Goal: Communication & Community: Answer question/provide support

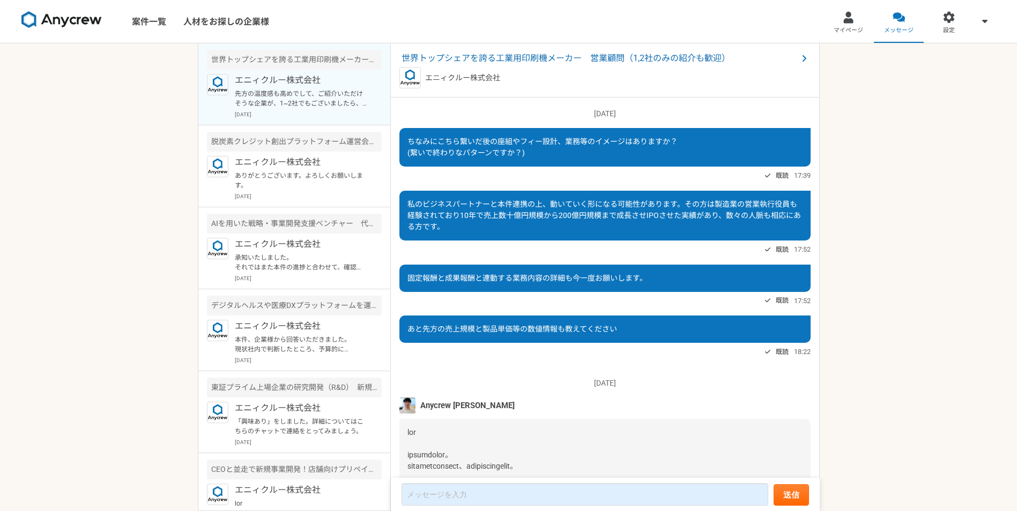
scroll to position [807, 0]
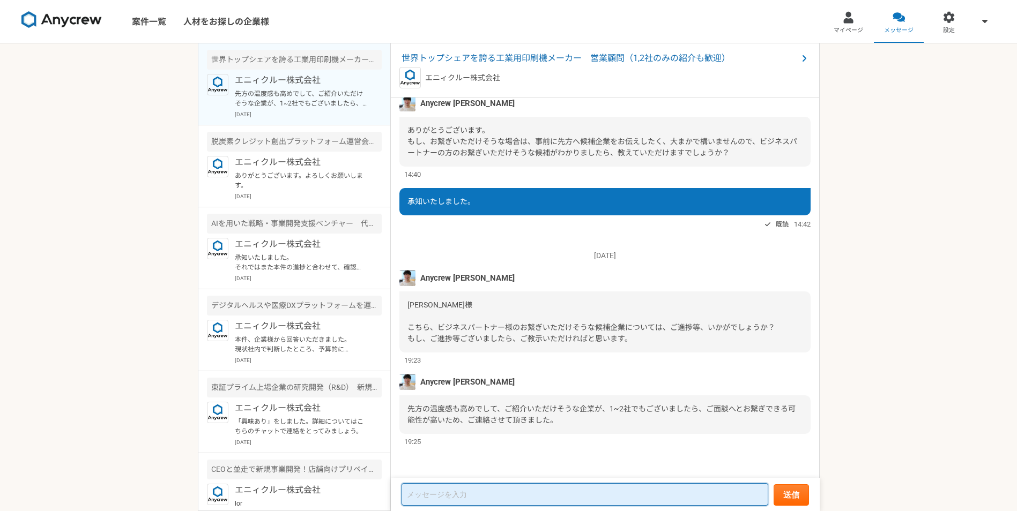
click at [548, 498] on textarea at bounding box center [584, 494] width 367 height 23
type textarea "ず"
type textarea "難しいですすみません。"
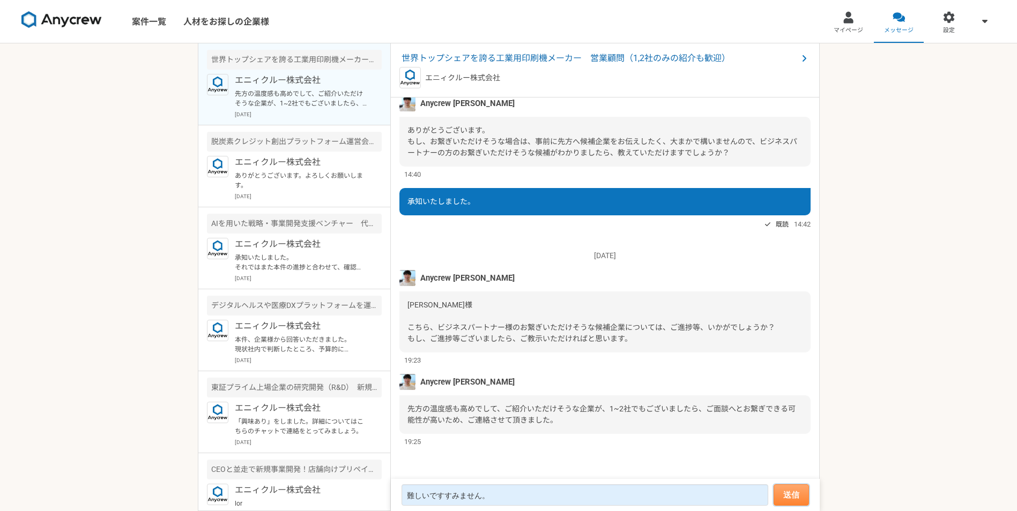
click at [778, 484] on button "送信" at bounding box center [790, 494] width 35 height 21
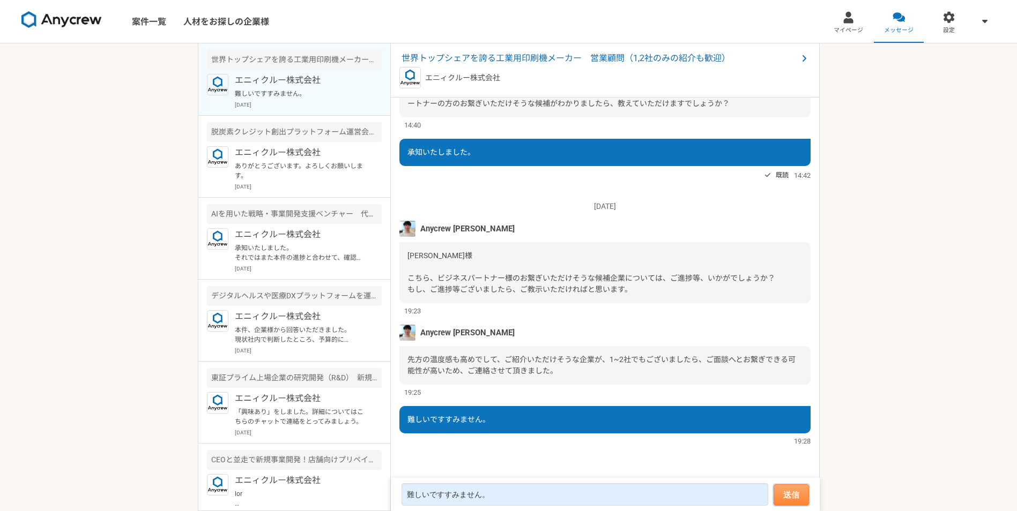
scroll to position [793, 0]
click at [276, 243] on p "承知いたしました。 それではまた本件の進捗と合わせて、確認をさせて頂きますので、よろしくお願いいたします。" at bounding box center [301, 252] width 132 height 19
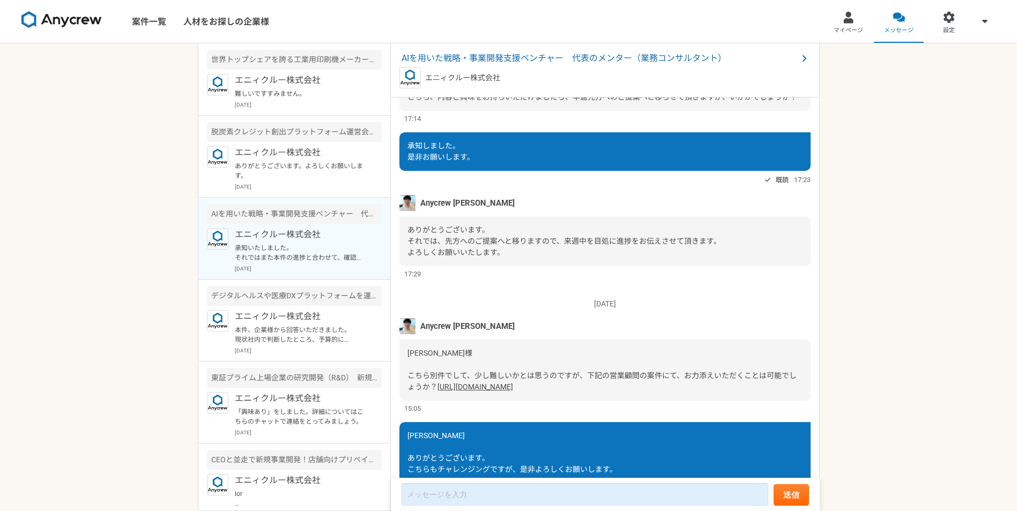
scroll to position [741, 0]
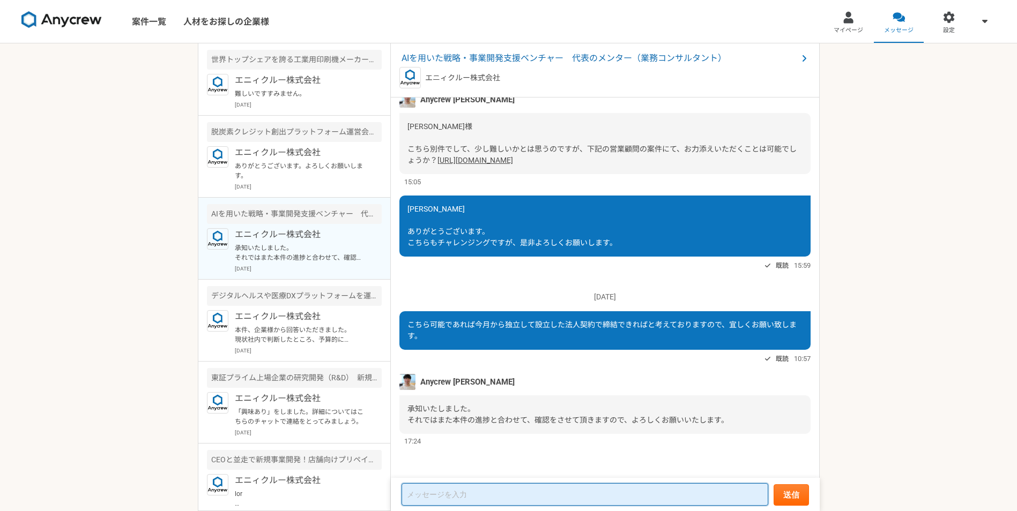
click at [497, 504] on textarea at bounding box center [584, 494] width 367 height 23
type textarea "こちらの進捗いかがでしょうか"
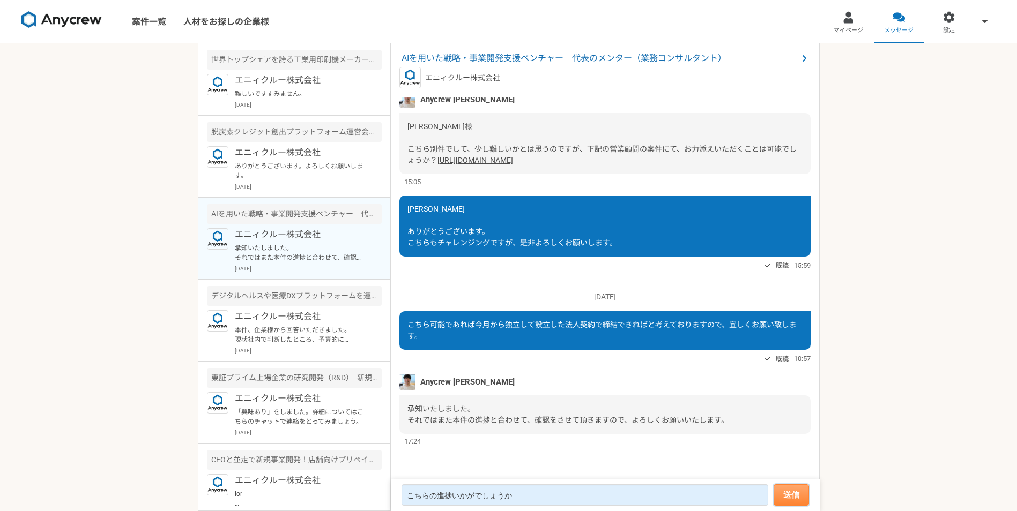
click at [792, 490] on button "送信" at bounding box center [790, 494] width 35 height 21
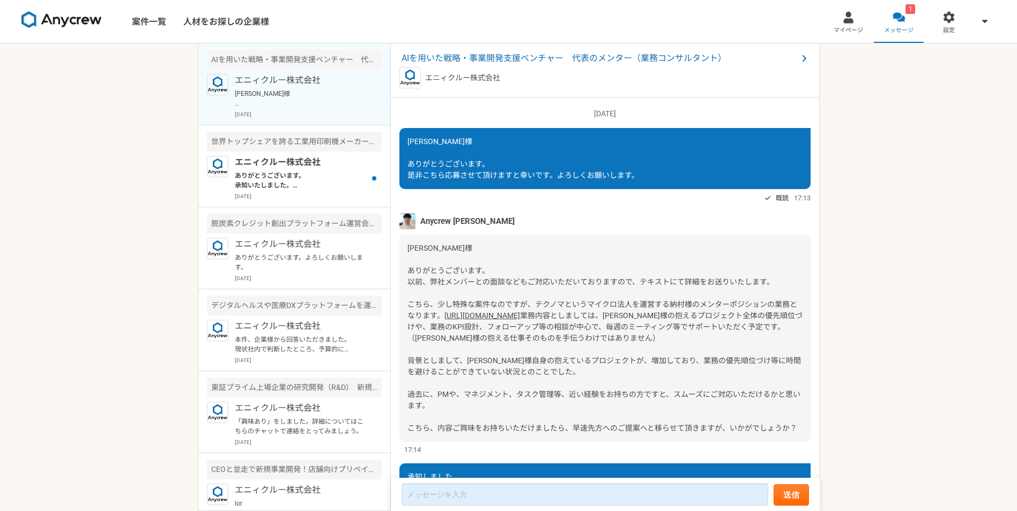
scroll to position [879, 0]
